Goal: Find specific page/section: Find specific page/section

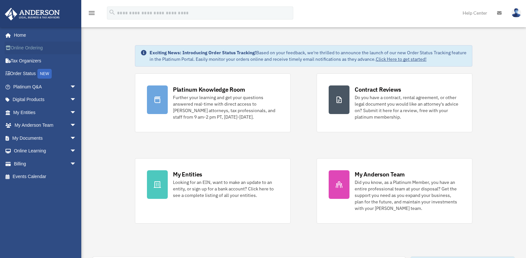
drag, startPoint x: 0, startPoint y: 0, endPoint x: 6, endPoint y: 41, distance: 41.7
click at [6, 42] on link "Online Ordering" at bounding box center [46, 48] width 82 height 13
click at [14, 36] on link "Home" at bounding box center [46, 35] width 82 height 13
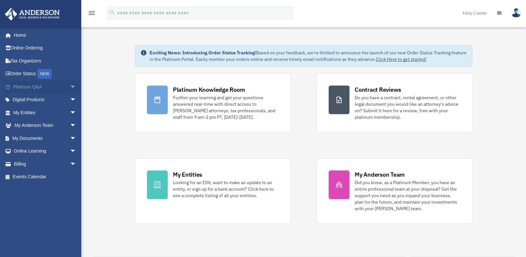
click at [70, 87] on span "arrow_drop_down" at bounding box center [76, 86] width 13 height 13
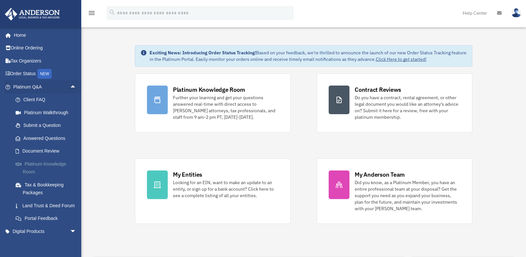
click at [35, 166] on link "Platinum Knowledge Room" at bounding box center [47, 167] width 77 height 21
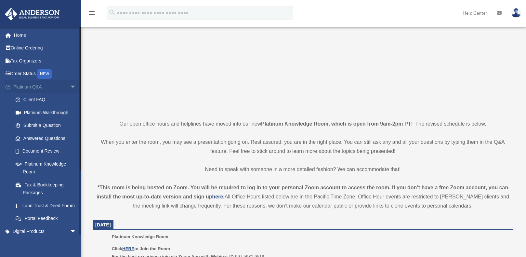
click at [70, 87] on span "arrow_drop_down" at bounding box center [76, 86] width 13 height 13
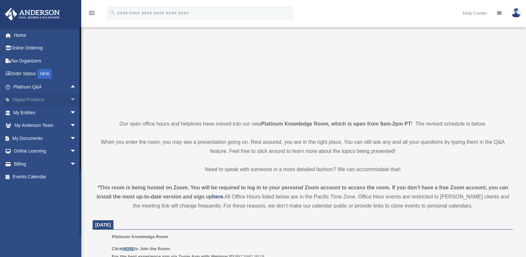
click at [70, 100] on span "arrow_drop_down" at bounding box center [76, 99] width 13 height 13
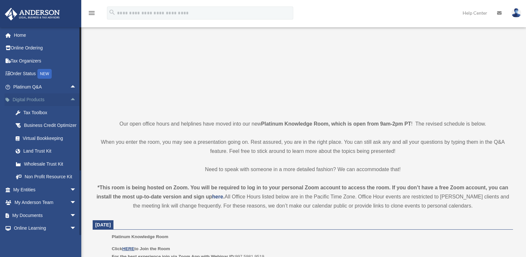
click at [70, 99] on span "arrow_drop_up" at bounding box center [76, 99] width 13 height 13
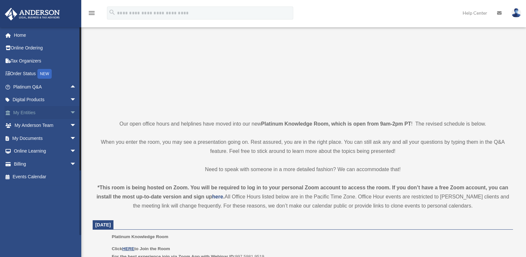
click at [70, 112] on span "arrow_drop_down" at bounding box center [76, 112] width 13 height 13
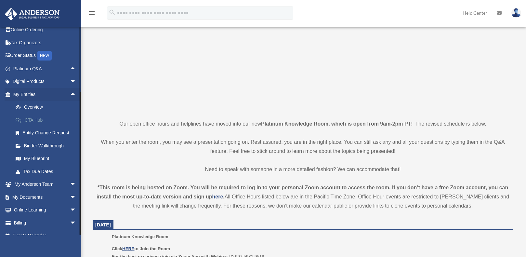
scroll to position [27, 0]
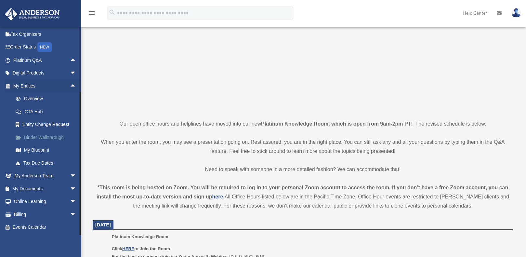
click at [46, 138] on link "Binder Walkthrough" at bounding box center [47, 137] width 77 height 13
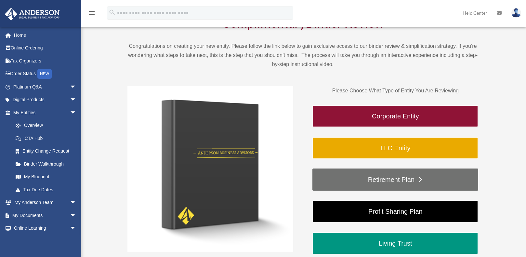
scroll to position [65, 0]
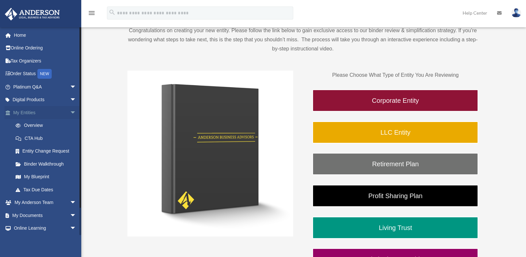
click at [70, 109] on span "arrow_drop_down" at bounding box center [76, 112] width 13 height 13
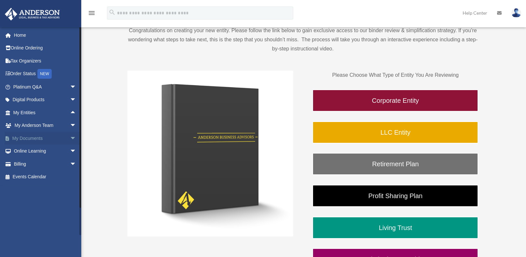
click at [70, 138] on span "arrow_drop_down" at bounding box center [76, 138] width 13 height 13
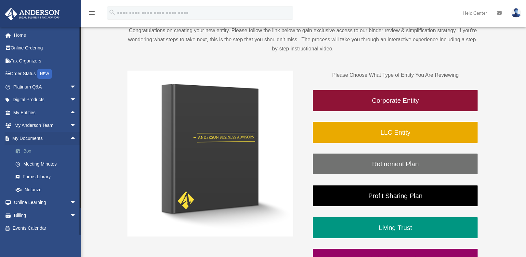
click at [27, 152] on link "Box" at bounding box center [47, 151] width 77 height 13
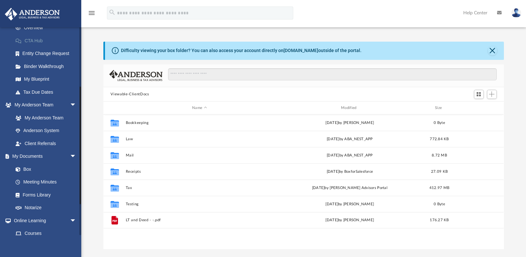
scroll to position [130, 0]
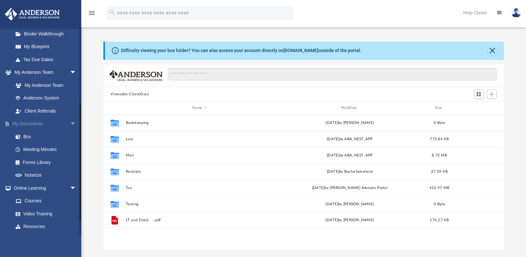
click at [70, 123] on span "arrow_drop_down" at bounding box center [76, 123] width 13 height 13
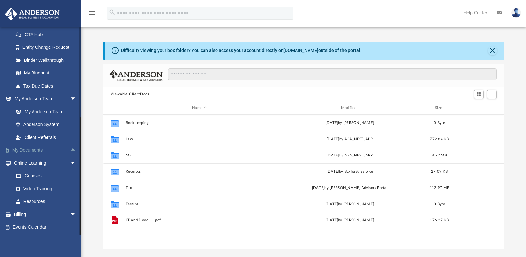
scroll to position [104, 0]
click at [70, 164] on span "arrow_drop_down" at bounding box center [76, 162] width 13 height 13
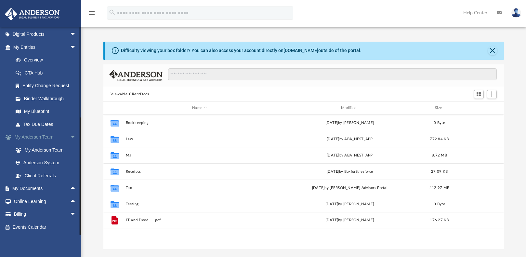
click at [71, 136] on span "arrow_drop_down" at bounding box center [76, 137] width 13 height 13
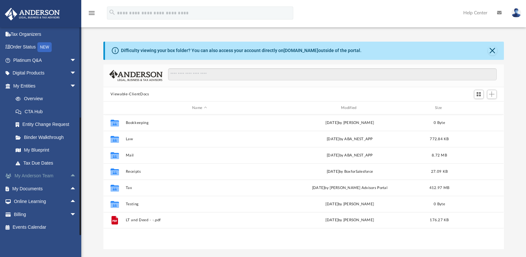
scroll to position [27, 0]
click at [70, 85] on span "arrow_drop_down" at bounding box center [76, 85] width 13 height 13
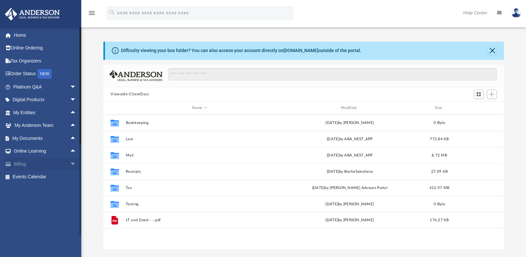
click at [70, 167] on span "arrow_drop_down" at bounding box center [76, 163] width 13 height 13
click at [70, 161] on span "arrow_drop_up" at bounding box center [76, 163] width 13 height 13
click at [70, 99] on span "arrow_drop_down" at bounding box center [76, 99] width 13 height 13
